Goal: Book appointment/travel/reservation

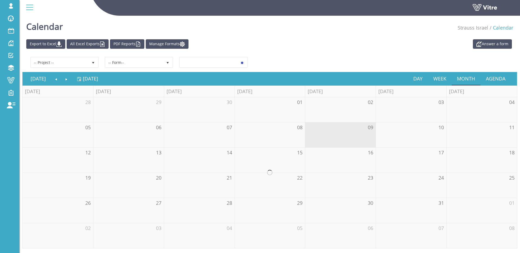
scroll to position [11, 0]
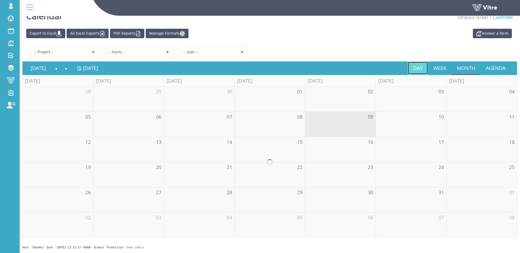
click at [420, 68] on link "Day" at bounding box center [418, 68] width 20 height 12
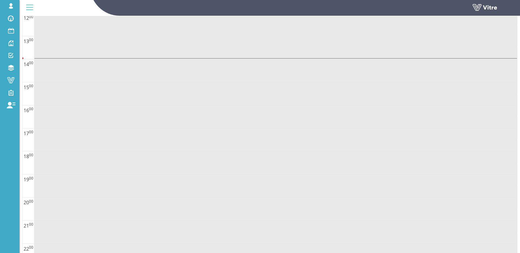
scroll to position [413, 0]
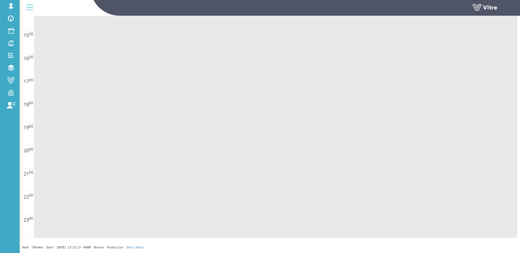
click at [182, 135] on td at bounding box center [275, 140] width 483 height 12
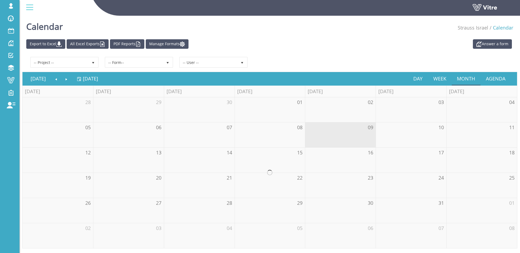
click at [427, 47] on div "Answer a form Export to Excel All Excel Exports PDF Reports Manage Formats" at bounding box center [269, 43] width 495 height 9
click at [12, 43] on span at bounding box center [11, 43] width 14 height 7
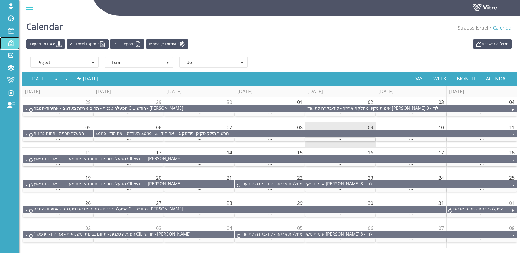
scroll to position [11, 0]
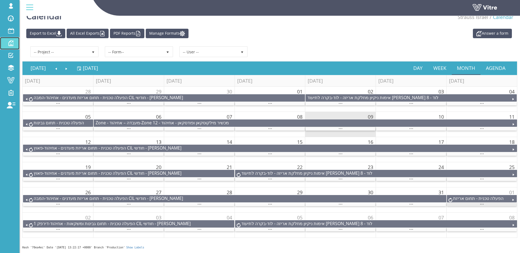
click at [480, 204] on span "..." at bounding box center [482, 203] width 4 height 6
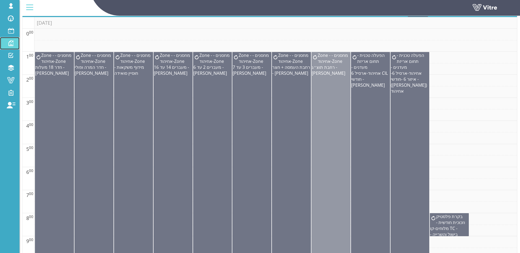
scroll to position [69, 0]
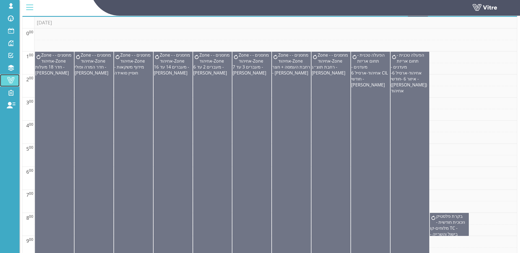
click at [12, 81] on span at bounding box center [11, 80] width 14 height 7
